Goal: Transaction & Acquisition: Purchase product/service

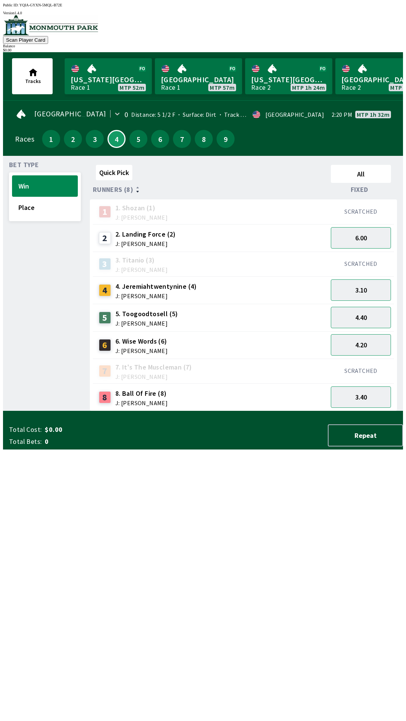
scroll to position [0, 283]
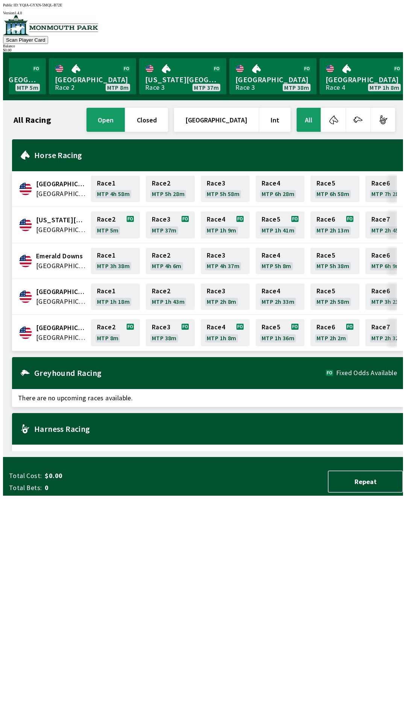
scroll to position [0, 74]
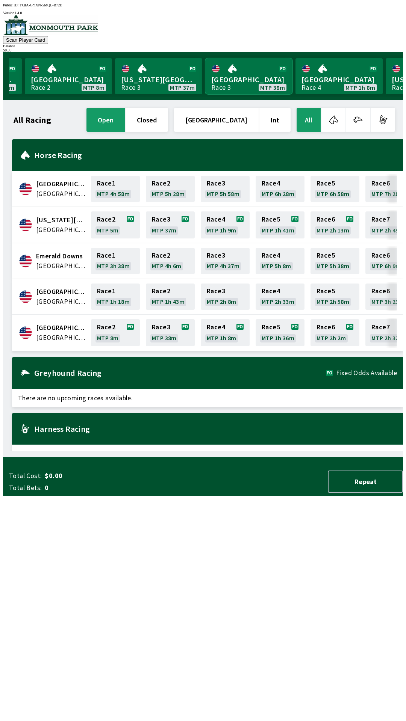
click at [231, 66] on link "[GEOGRAPHIC_DATA] Race 3 MTP 38m" at bounding box center [248, 76] width 87 height 36
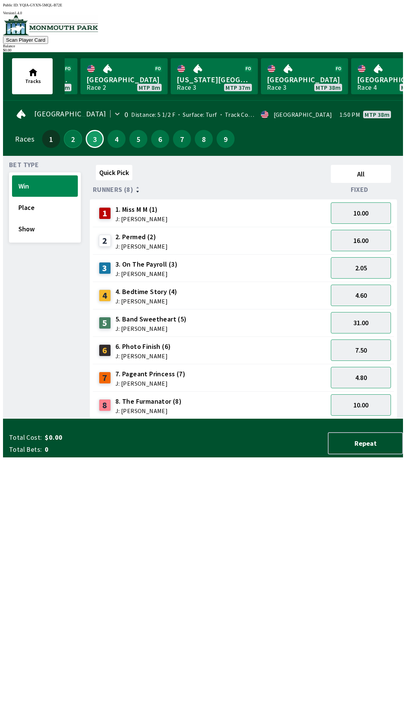
click at [68, 136] on button "2" at bounding box center [73, 139] width 18 height 18
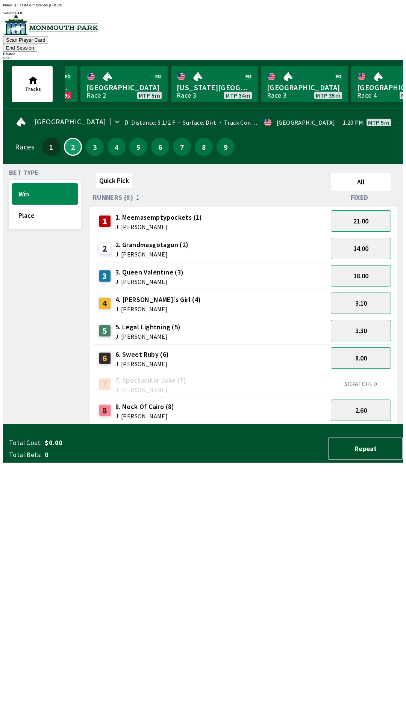
click at [37, 44] on button "End Session" at bounding box center [20, 48] width 34 height 8
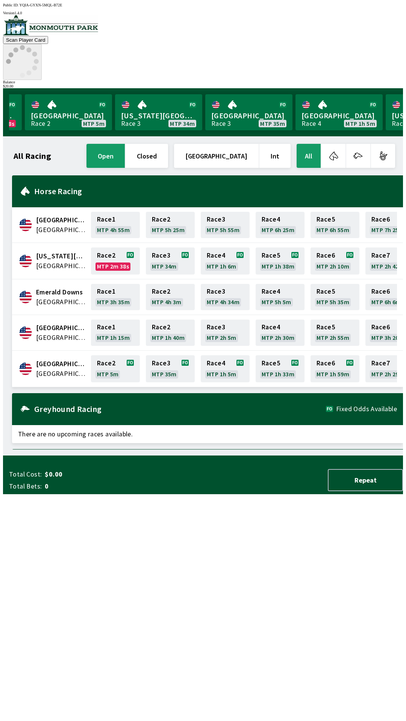
click at [31, 70] on circle at bounding box center [28, 72] width 5 height 5
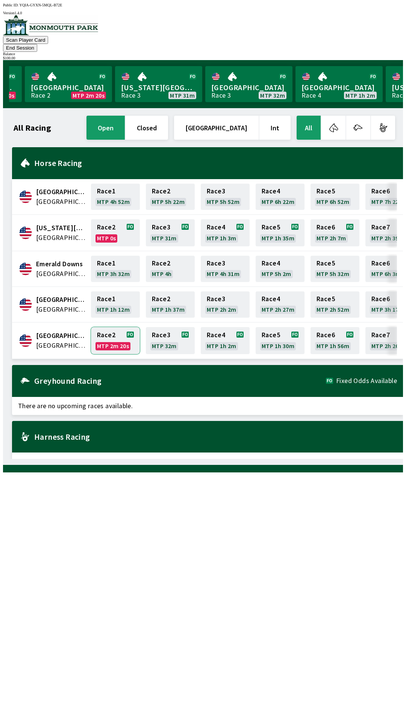
click at [115, 332] on link "Race 2 MTP 2m 20s" at bounding box center [115, 340] width 49 height 27
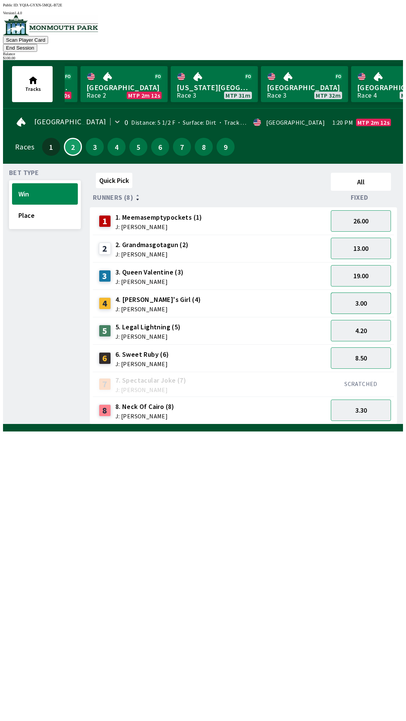
click at [366, 297] on button "3.00" at bounding box center [360, 303] width 60 height 21
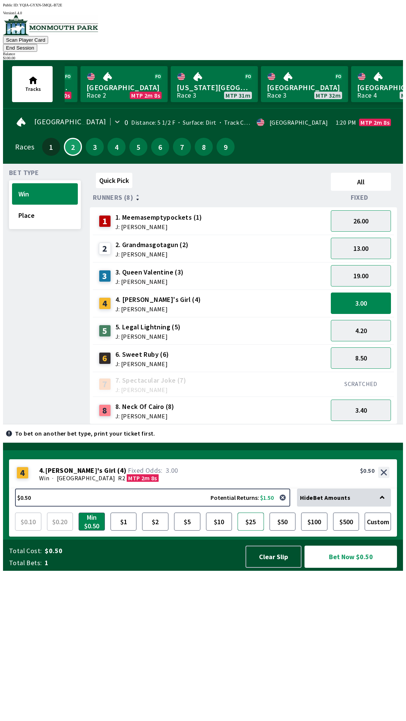
click at [252, 531] on button "$25" at bounding box center [250, 522] width 26 height 18
click at [277, 568] on button "Clear Slip" at bounding box center [273, 557] width 56 height 22
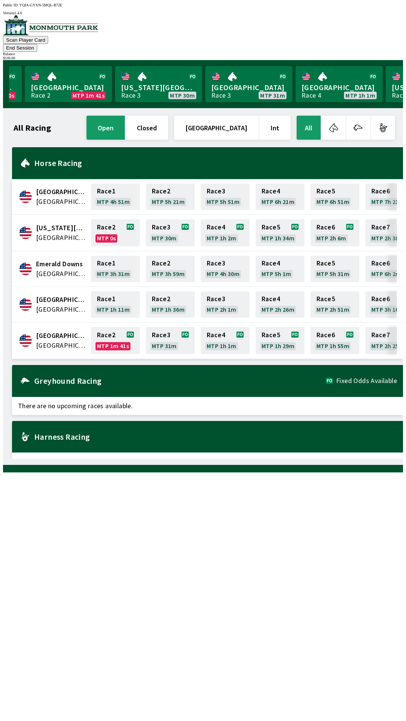
click at [376, 56] on div "$ 100.00" at bounding box center [203, 58] width 400 height 4
click at [385, 52] on div "Balance" at bounding box center [203, 54] width 400 height 4
click at [379, 56] on div "$ 100.00" at bounding box center [203, 58] width 400 height 4
click at [374, 56] on div "$ 100.00" at bounding box center [203, 58] width 400 height 4
click at [362, 60] on div "[US_STATE] Park Race 2 MTP 0s [GEOGRAPHIC_DATA] 2 MTP 1m 40s [US_STATE][GEOGRAP…" at bounding box center [206, 84] width 394 height 48
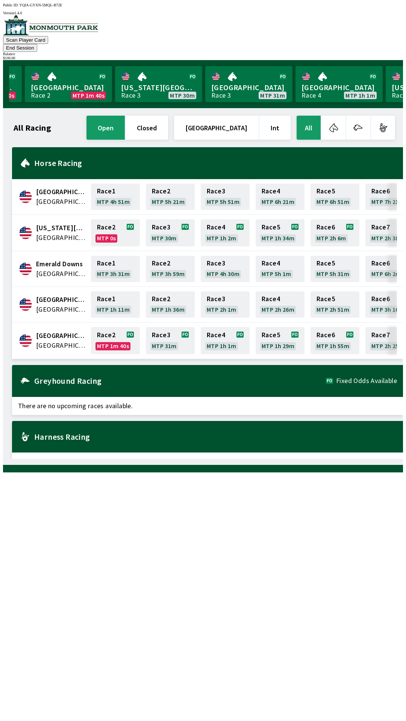
click at [37, 44] on button "End Session" at bounding box center [20, 48] width 34 height 8
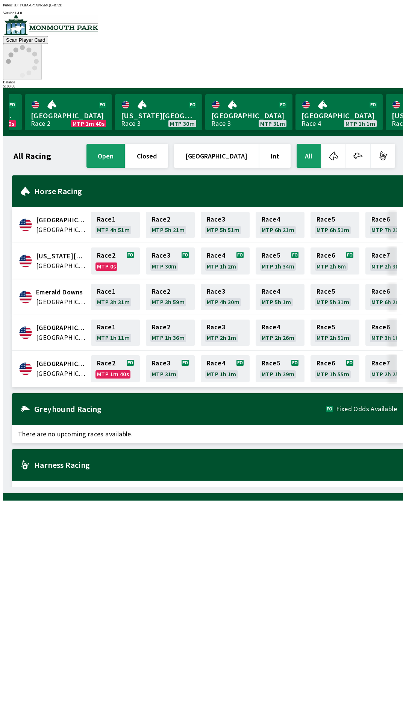
click at [39, 45] on icon at bounding box center [22, 61] width 33 height 33
click at [75, 94] on link "Monmouth Park Race 2 MTP 1m 40s" at bounding box center [68, 112] width 87 height 36
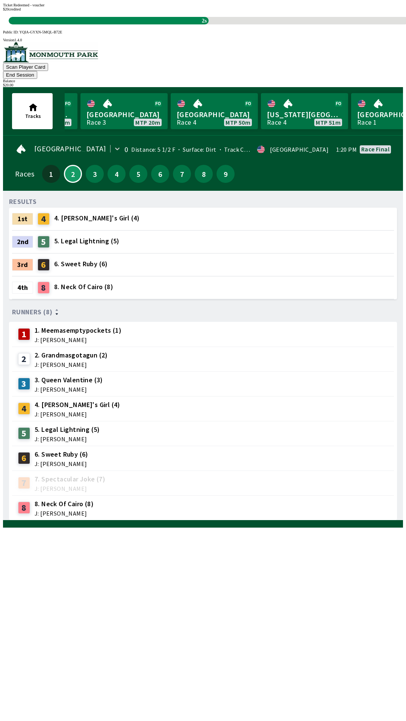
click at [278, 24] on div "Ticket Redeemed - voucher $ 20 credited 2s" at bounding box center [203, 13] width 400 height 21
click at [291, 520] on div "RESULTS 1st 4 4. [PERSON_NAME]'s Girl (4) 2nd 5 5. Legal Lightning (5) 3rd 6 6.…" at bounding box center [206, 359] width 394 height 324
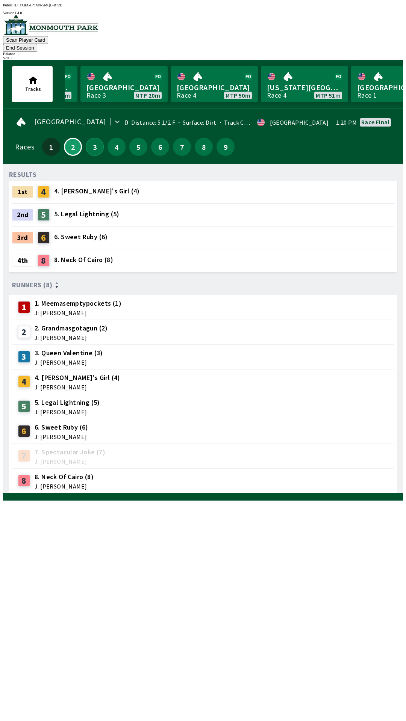
click at [90, 140] on button "3" at bounding box center [95, 147] width 18 height 18
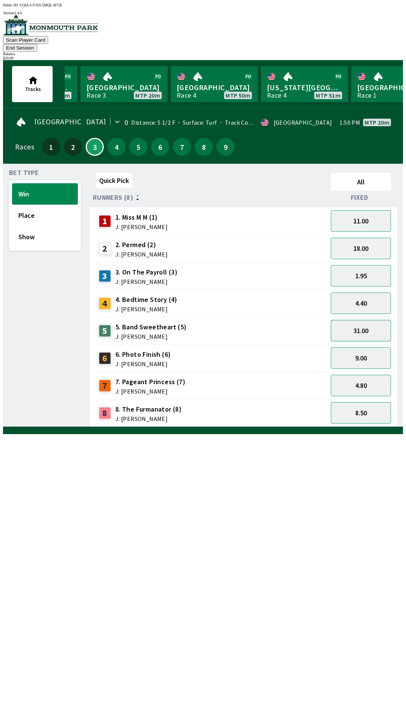
click at [380, 320] on button "31.00" at bounding box center [360, 330] width 60 height 21
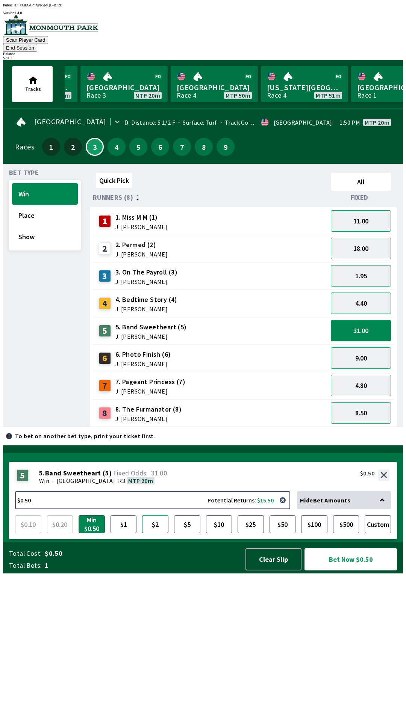
click at [157, 533] on button "$2" at bounding box center [155, 524] width 26 height 18
click at [190, 533] on button "$5" at bounding box center [187, 524] width 26 height 18
click at [222, 533] on button "$10" at bounding box center [219, 524] width 26 height 18
click at [191, 533] on button "$5" at bounding box center [187, 524] width 26 height 18
click at [358, 570] on button "Bet Now $5.00" at bounding box center [350, 559] width 92 height 22
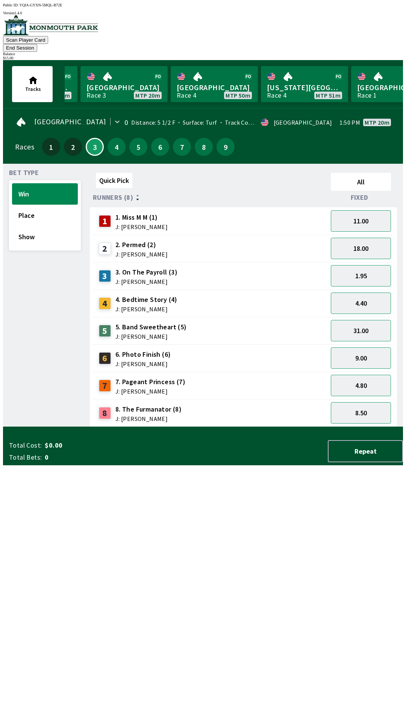
click at [240, 427] on div "Quick Pick All Runners (8) Fixed 1 1. Miss M M (1) J: [PERSON_NAME] 11.00 2 2. …" at bounding box center [246, 298] width 313 height 257
click at [50, 205] on button "Place" at bounding box center [45, 215] width 66 height 21
click at [365, 320] on button "12.00" at bounding box center [360, 330] width 60 height 21
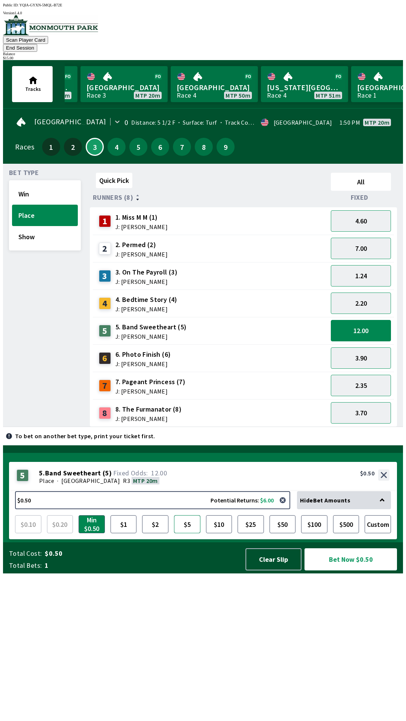
click at [184, 533] on button "$5" at bounding box center [187, 524] width 26 height 18
click at [345, 570] on button "Bet Now $5.00" at bounding box center [350, 559] width 92 height 22
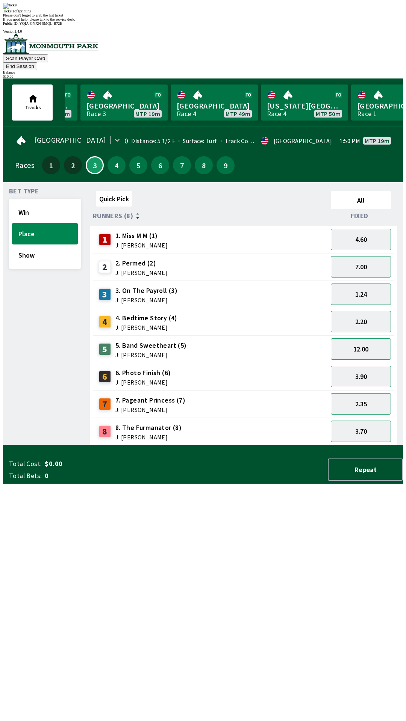
click at [232, 445] on div "Quick Pick All Runners (8) Fixed 1 1. Miss M M (1) J: [PERSON_NAME] 4.60 2 2. P…" at bounding box center [246, 316] width 313 height 257
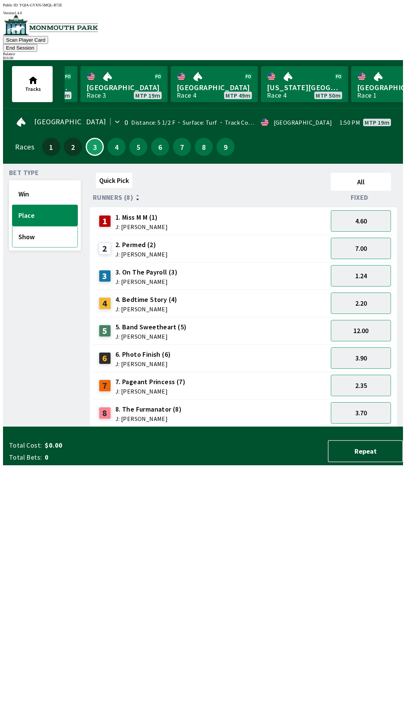
click at [49, 234] on button "Show" at bounding box center [45, 236] width 66 height 21
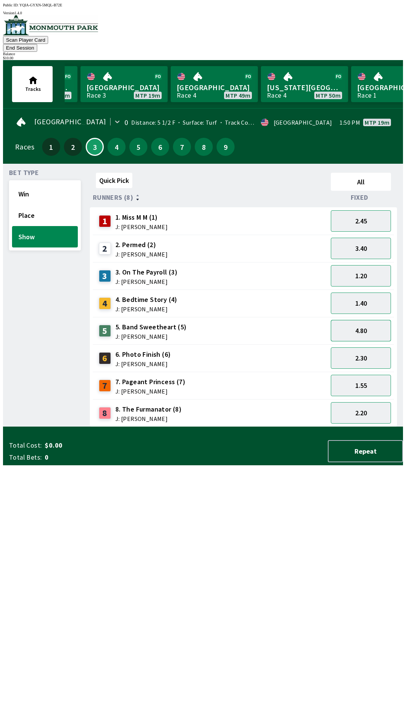
click at [366, 320] on button "4.80" at bounding box center [360, 330] width 60 height 21
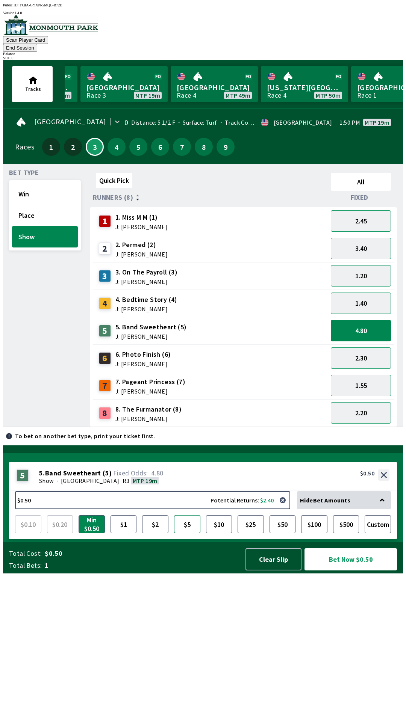
click at [186, 533] on button "$5" at bounding box center [187, 524] width 26 height 18
click at [354, 570] on button "Bet Now $5.00" at bounding box center [350, 559] width 92 height 22
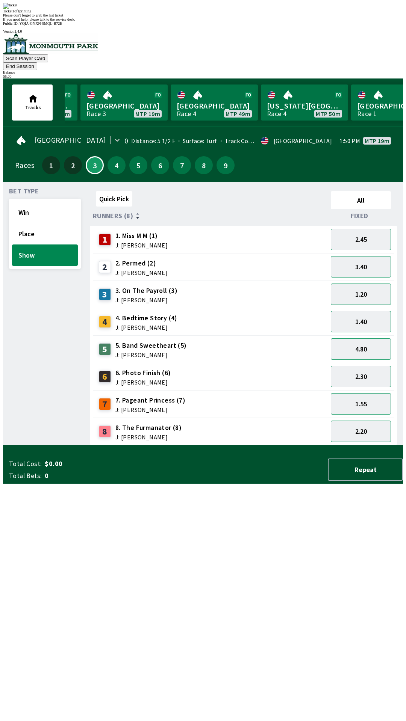
click at [213, 434] on div "Quick Pick All Runners (8) Fixed 1 1. Miss M M (1) J: [PERSON_NAME] 2.45 2 2. P…" at bounding box center [246, 316] width 313 height 257
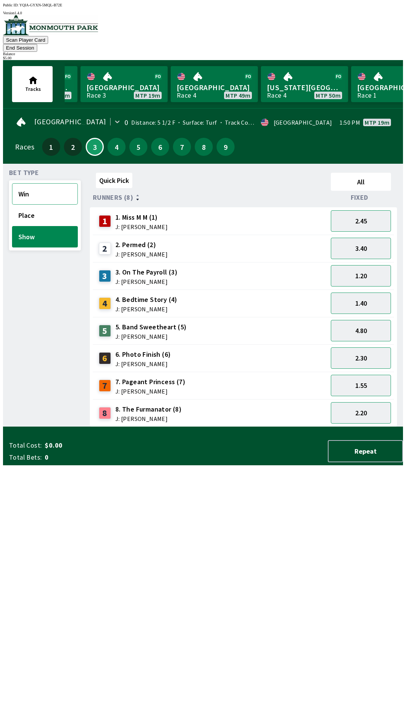
click at [41, 183] on button "Win" at bounding box center [45, 193] width 66 height 21
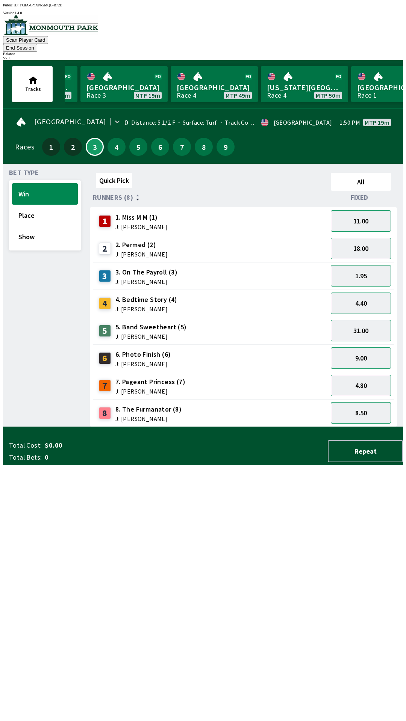
click at [368, 402] on button "8.50" at bounding box center [360, 412] width 60 height 21
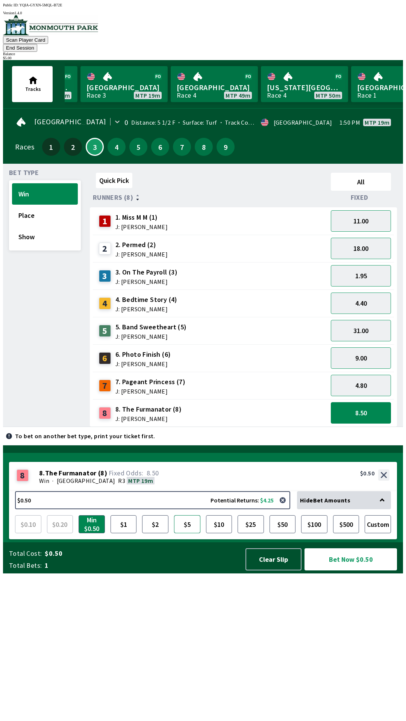
click at [192, 533] on button "$5" at bounding box center [187, 524] width 26 height 18
click at [360, 570] on button "Bet Now $5.00" at bounding box center [350, 559] width 92 height 22
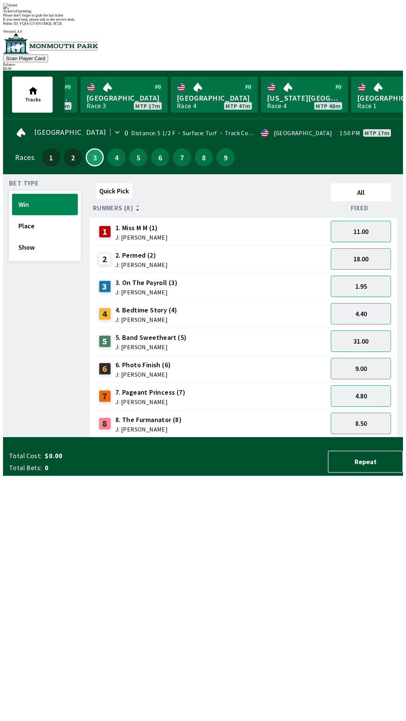
click at [239, 21] on div "Ticket 1 of 1 printing Please don't forget to grab the last ticket If you need …" at bounding box center [203, 12] width 400 height 18
click at [246, 437] on div "Quick Pick All Runners (8) Fixed 1 1. Miss M M (1) J: [PERSON_NAME] 11.00 2 2. …" at bounding box center [246, 308] width 313 height 257
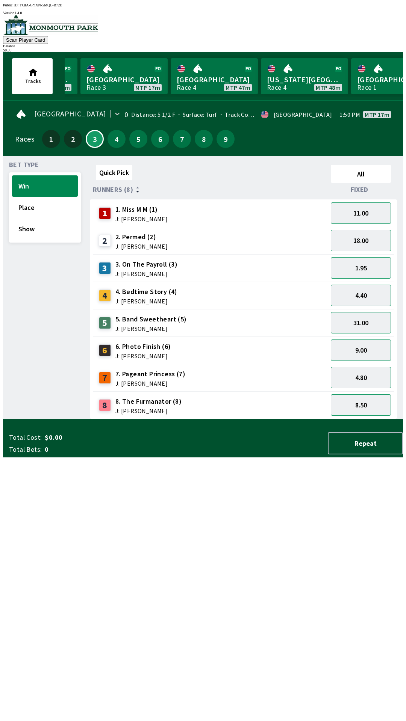
click at [222, 419] on div "Quick Pick All Runners (8) Fixed 1 1. Miss M M (1) J: [PERSON_NAME] 11.00 2 2. …" at bounding box center [246, 290] width 313 height 257
click at [340, 454] on button "Repeat" at bounding box center [364, 443] width 75 height 22
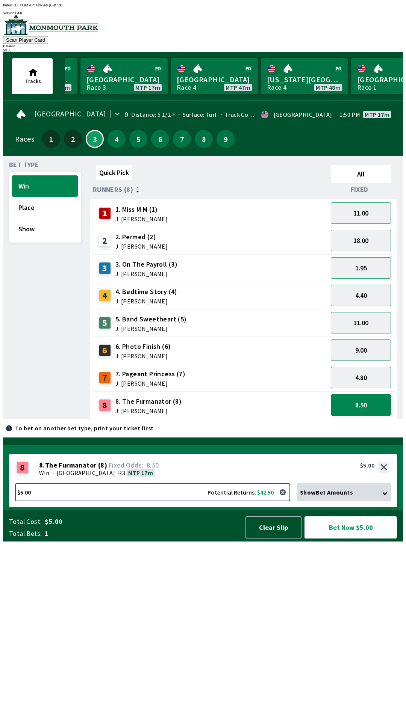
click at [342, 538] on button "Bet Now $5.00" at bounding box center [350, 527] width 92 height 22
